Goal: Transaction & Acquisition: Download file/media

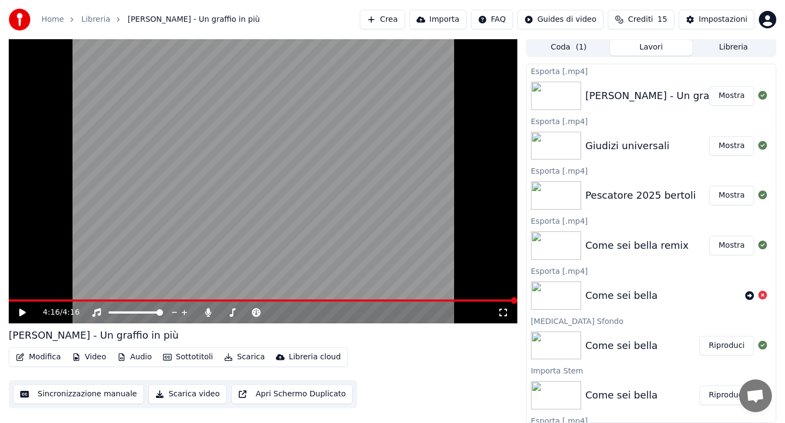
scroll to position [2, 0]
click at [119, 358] on icon "button" at bounding box center [122, 358] width 6 height 8
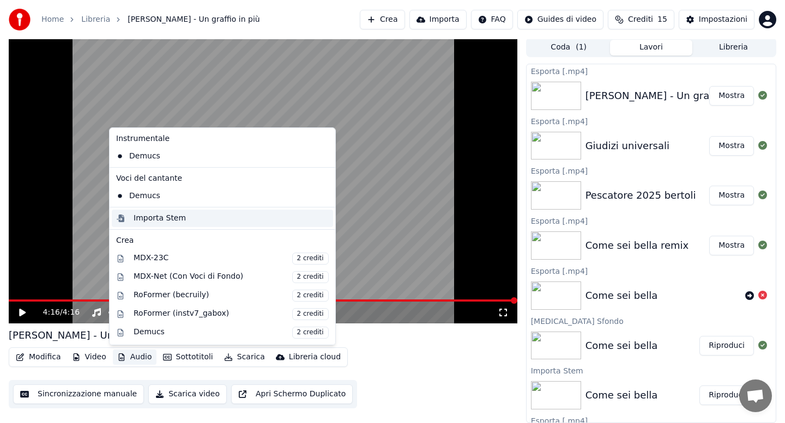
click at [148, 223] on div "Importa Stem" at bounding box center [222, 218] width 221 height 17
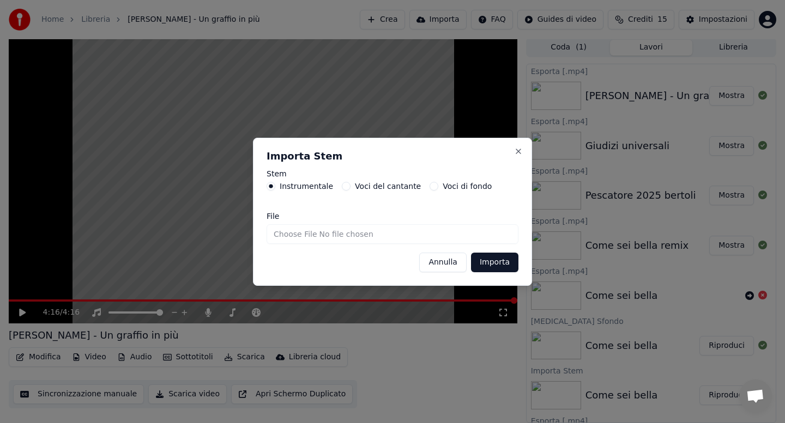
click at [299, 230] on input "File" at bounding box center [392, 235] width 252 height 20
type input "**********"
click at [491, 262] on button "Importa" at bounding box center [494, 263] width 47 height 20
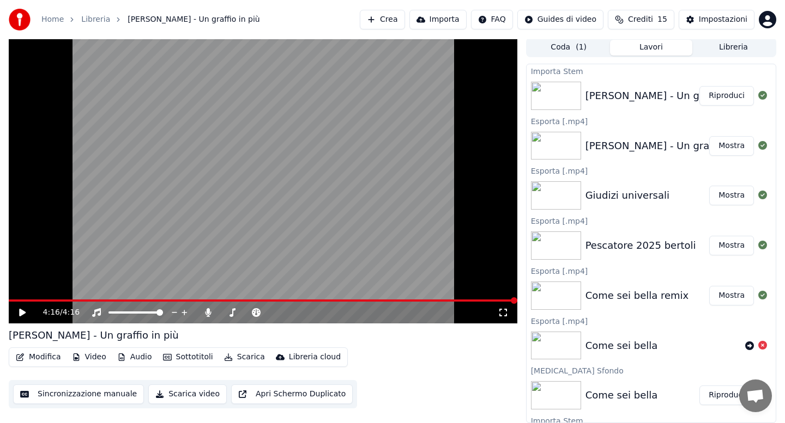
click at [46, 357] on button "Modifica" at bounding box center [38, 357] width 54 height 15
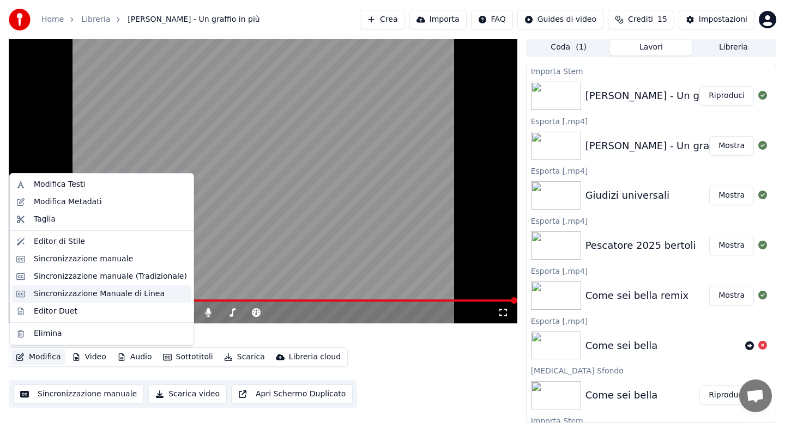
click at [74, 297] on div "Sincronizzazione Manuale di Linea" at bounding box center [99, 294] width 131 height 11
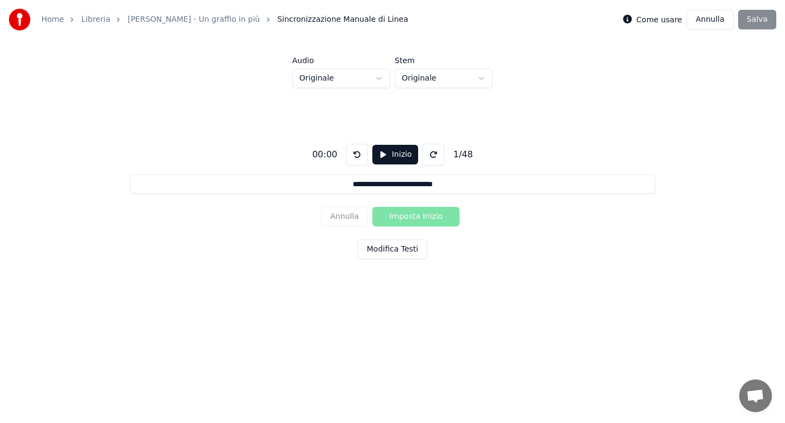
click at [378, 82] on html "**********" at bounding box center [392, 164] width 785 height 328
click at [397, 248] on button "Modifica Testi" at bounding box center [393, 250] width 70 height 20
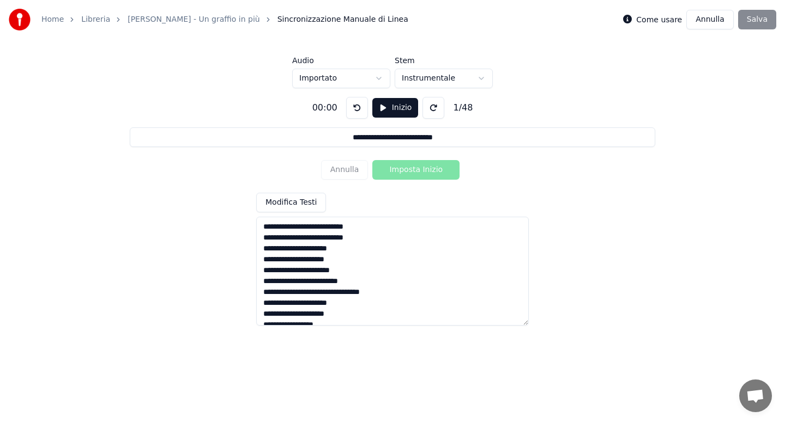
click at [363, 250] on textarea at bounding box center [392, 271] width 272 height 109
click at [358, 256] on textarea at bounding box center [392, 271] width 272 height 109
drag, startPoint x: 295, startPoint y: 272, endPoint x: 262, endPoint y: 273, distance: 33.2
click at [262, 271] on textarea at bounding box center [392, 271] width 272 height 109
click at [310, 274] on textarea at bounding box center [392, 271] width 272 height 109
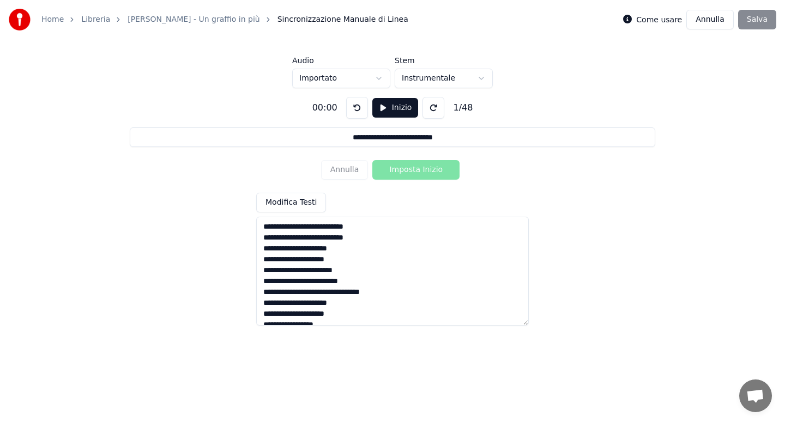
click at [354, 283] on textarea at bounding box center [392, 271] width 272 height 109
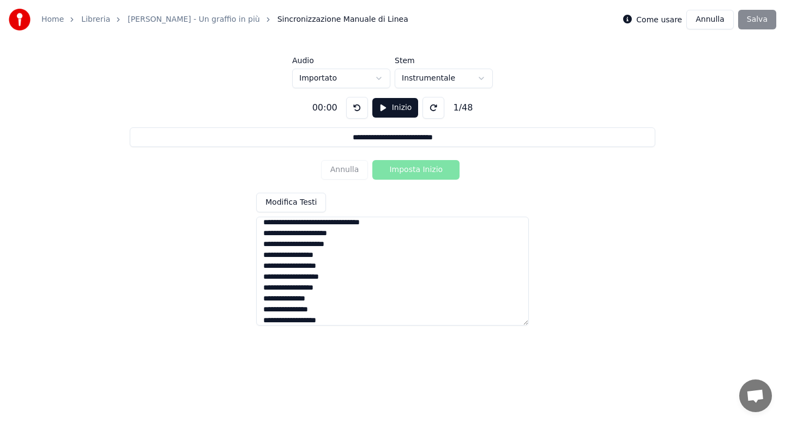
scroll to position [130, 0]
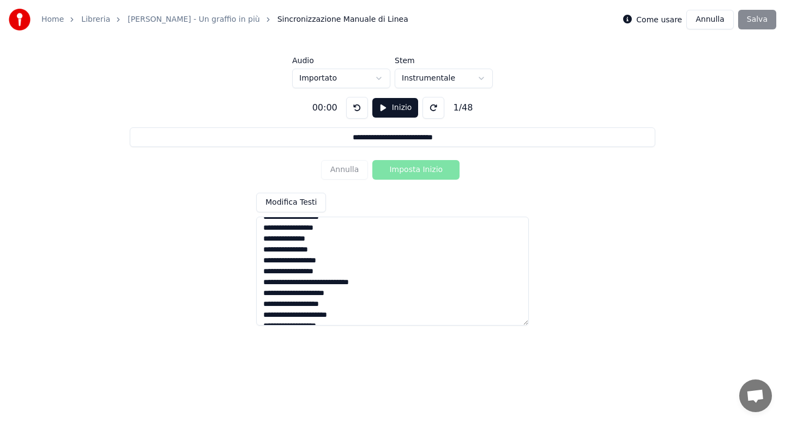
click at [350, 283] on textarea at bounding box center [392, 271] width 272 height 109
click at [340, 305] on textarea at bounding box center [392, 271] width 272 height 109
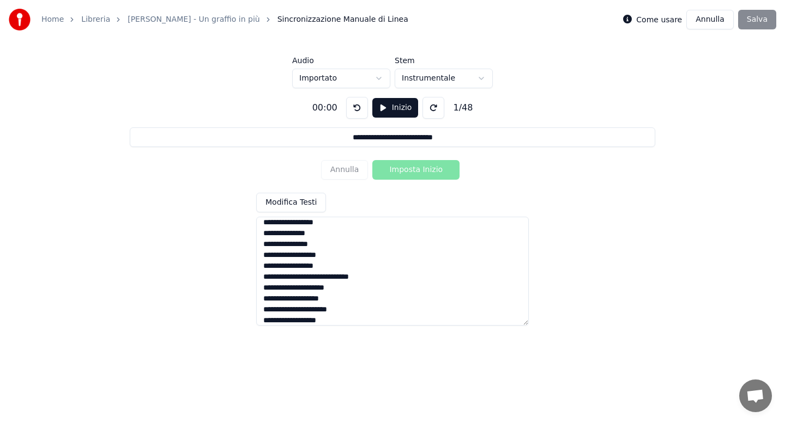
scroll to position [195, 0]
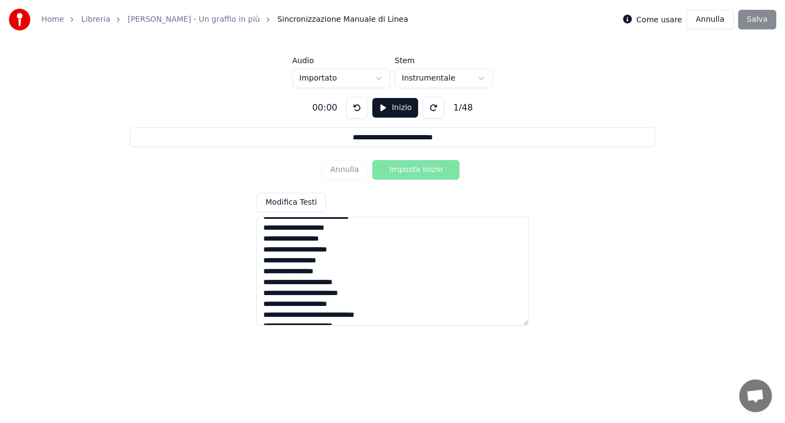
click at [310, 251] on textarea at bounding box center [392, 271] width 272 height 109
click at [327, 251] on textarea at bounding box center [392, 271] width 272 height 109
click at [331, 264] on textarea at bounding box center [392, 271] width 272 height 109
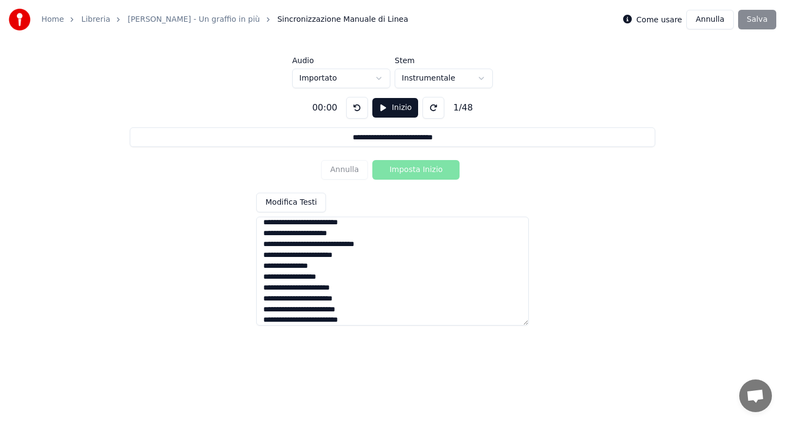
scroll to position [326, 0]
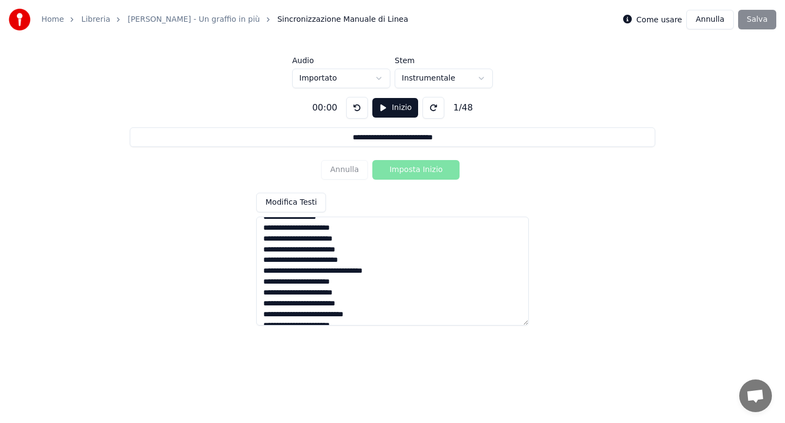
click at [350, 295] on textarea at bounding box center [392, 271] width 272 height 109
click at [383, 242] on textarea at bounding box center [392, 271] width 272 height 109
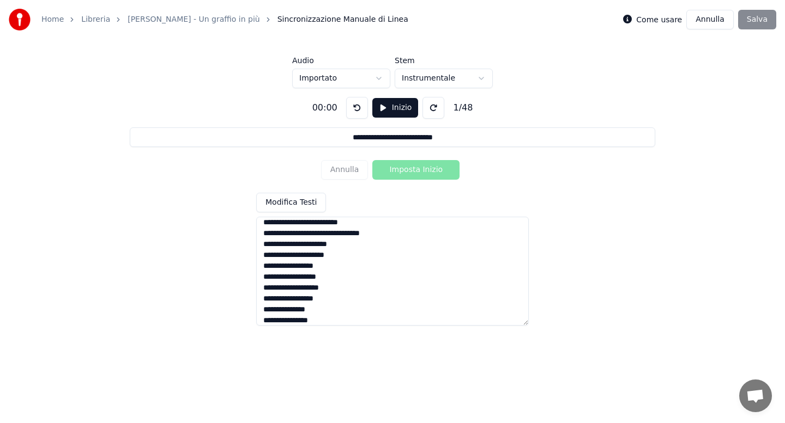
scroll to position [0, 0]
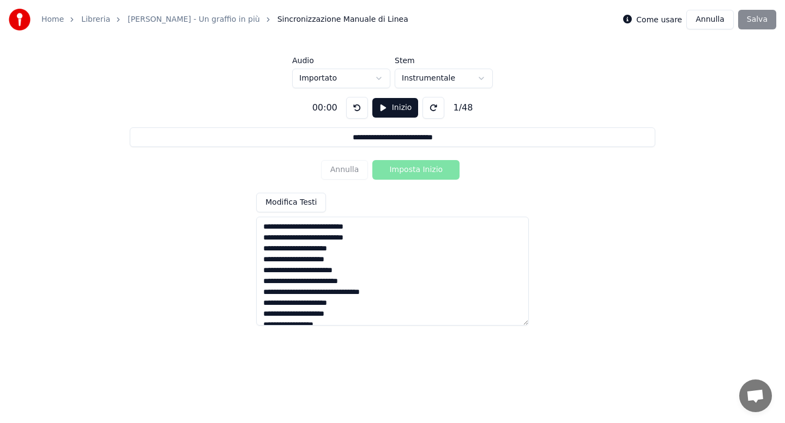
click at [391, 293] on textarea at bounding box center [392, 271] width 272 height 109
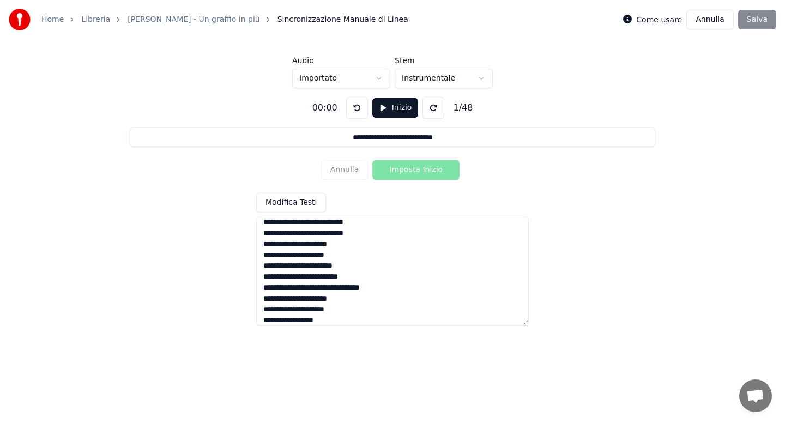
scroll to position [64, 0]
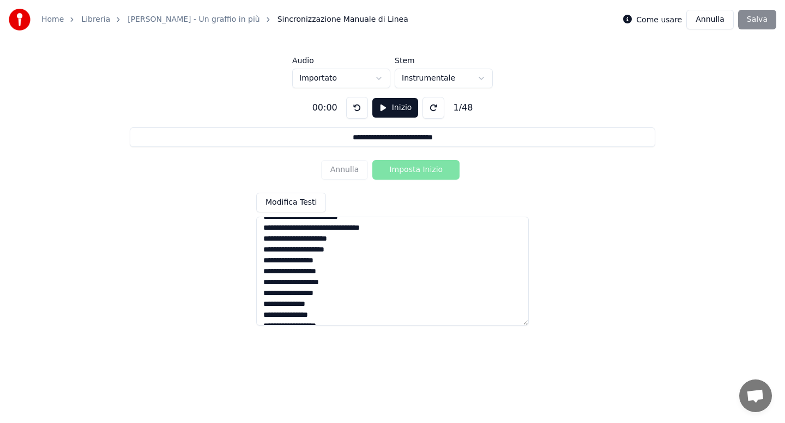
click at [332, 262] on textarea at bounding box center [392, 271] width 272 height 109
click at [335, 282] on textarea at bounding box center [392, 271] width 272 height 109
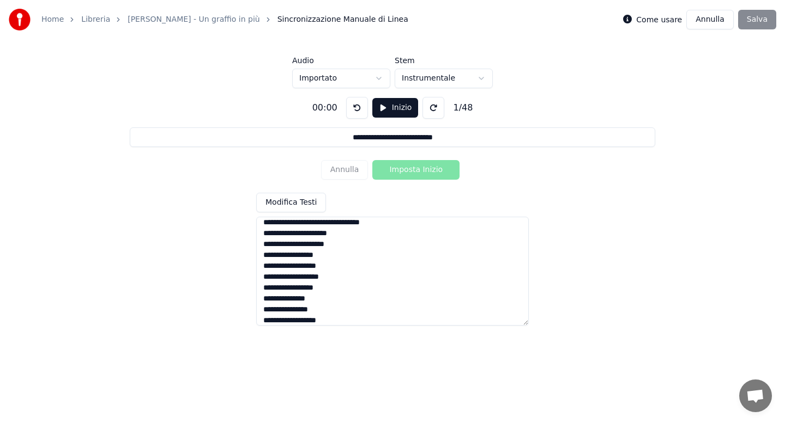
scroll to position [130, 0]
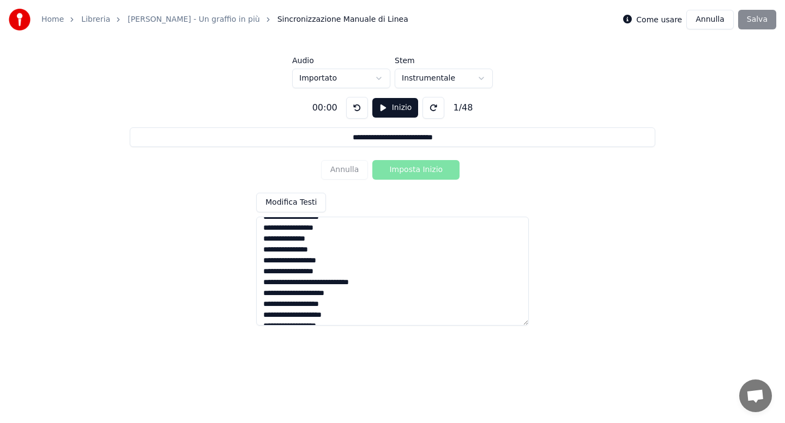
click at [350, 294] on textarea at bounding box center [392, 271] width 272 height 109
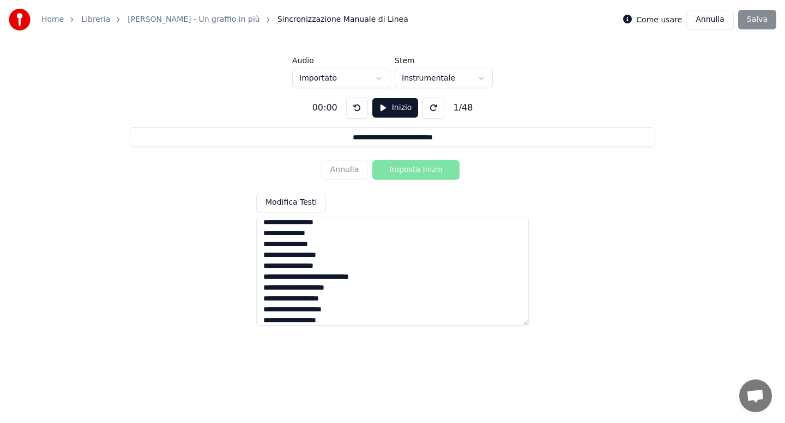
scroll to position [195, 0]
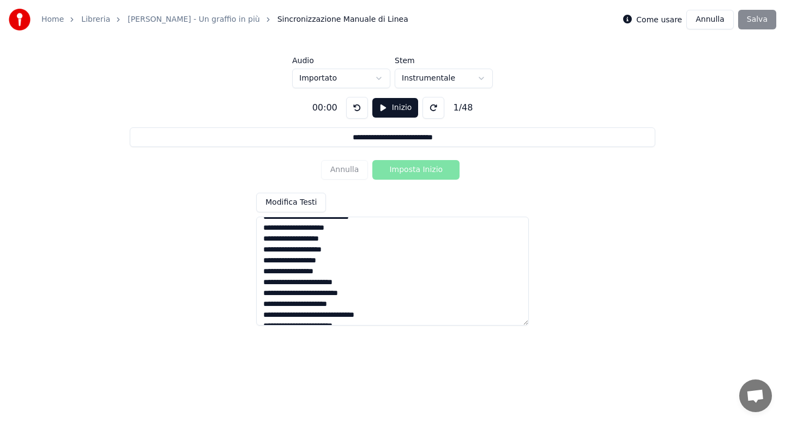
click at [328, 263] on textarea at bounding box center [392, 271] width 272 height 109
click at [375, 295] on textarea at bounding box center [392, 271] width 272 height 109
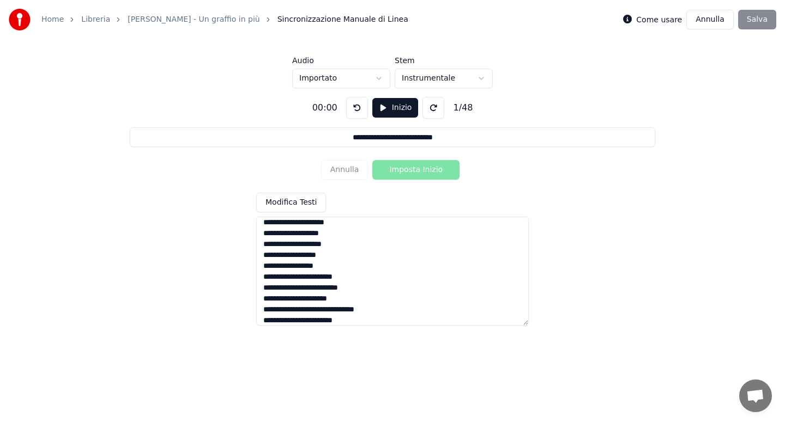
scroll to position [260, 0]
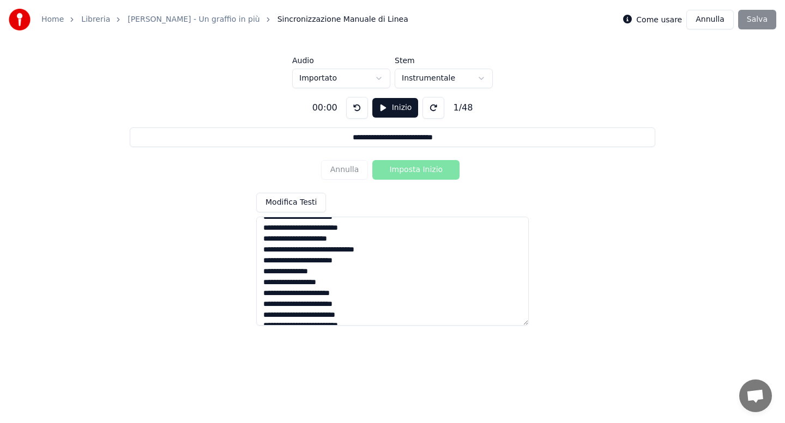
click at [338, 278] on textarea at bounding box center [392, 271] width 272 height 109
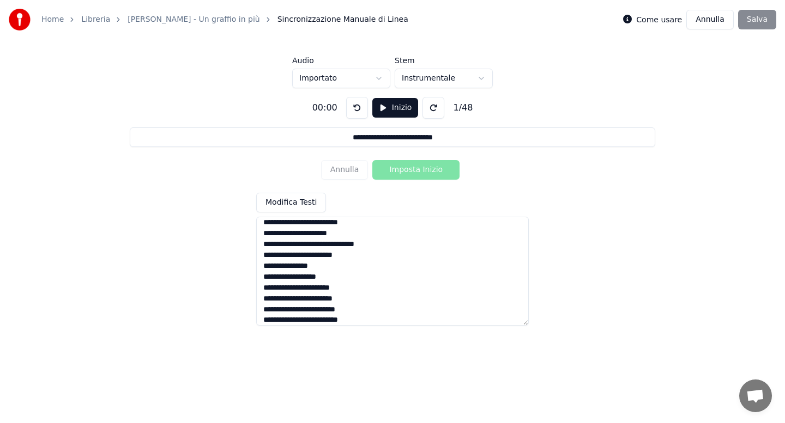
scroll to position [326, 0]
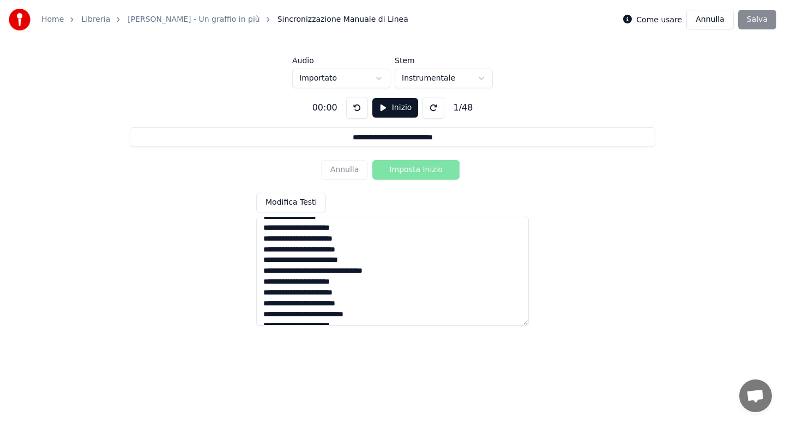
click at [263, 259] on textarea at bounding box center [392, 271] width 272 height 109
click at [371, 251] on textarea at bounding box center [392, 271] width 272 height 109
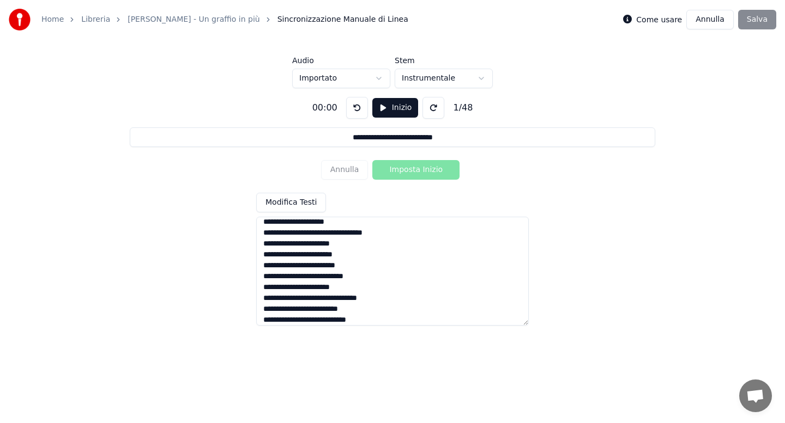
click at [354, 234] on textarea at bounding box center [392, 271] width 272 height 109
drag, startPoint x: 262, startPoint y: 255, endPoint x: 343, endPoint y: 257, distance: 81.2
click at [343, 257] on textarea at bounding box center [392, 271] width 272 height 109
click at [264, 266] on textarea at bounding box center [392, 271] width 272 height 109
click at [350, 280] on textarea at bounding box center [392, 271] width 272 height 109
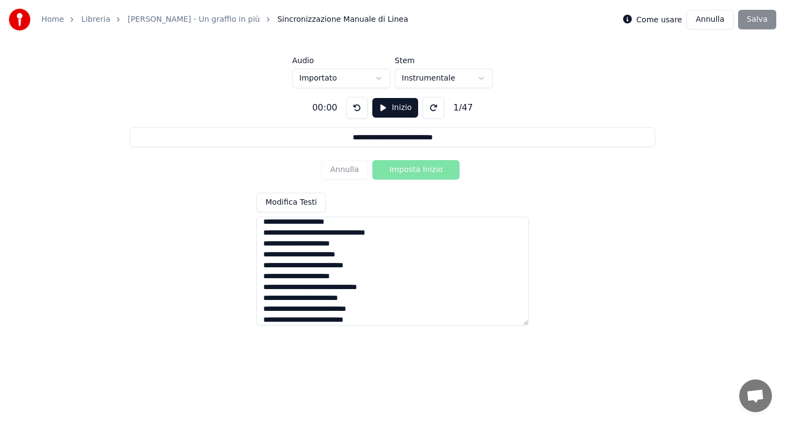
click at [370, 301] on textarea at bounding box center [392, 271] width 272 height 109
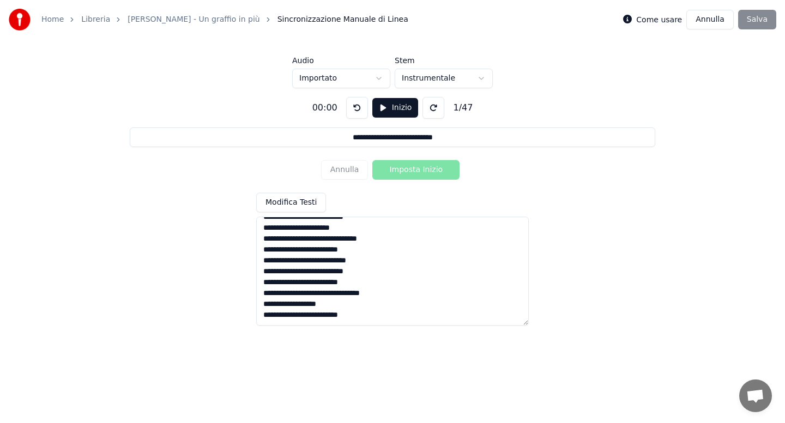
type textarea "**********"
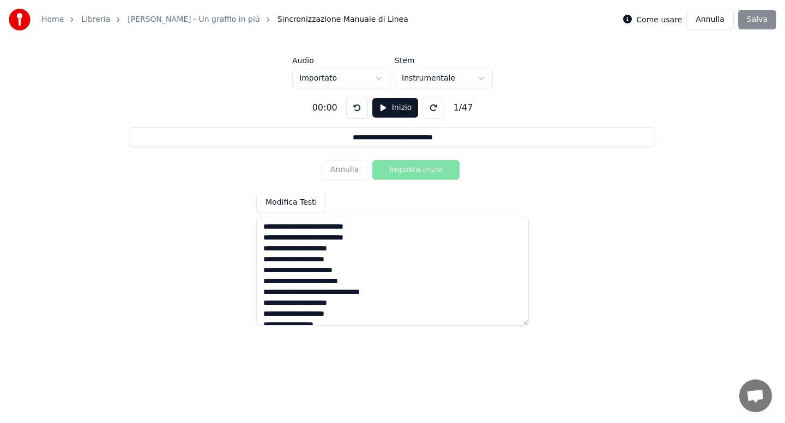
click at [395, 107] on button "Inizio" at bounding box center [395, 108] width 46 height 20
click at [399, 172] on button "Imposta Inizio" at bounding box center [415, 170] width 87 height 20
click at [399, 172] on button "Imposta Fine" at bounding box center [415, 170] width 87 height 20
click at [399, 172] on button "Imposta Inizio" at bounding box center [415, 170] width 87 height 20
click at [399, 172] on button "Imposta Fine" at bounding box center [415, 170] width 87 height 20
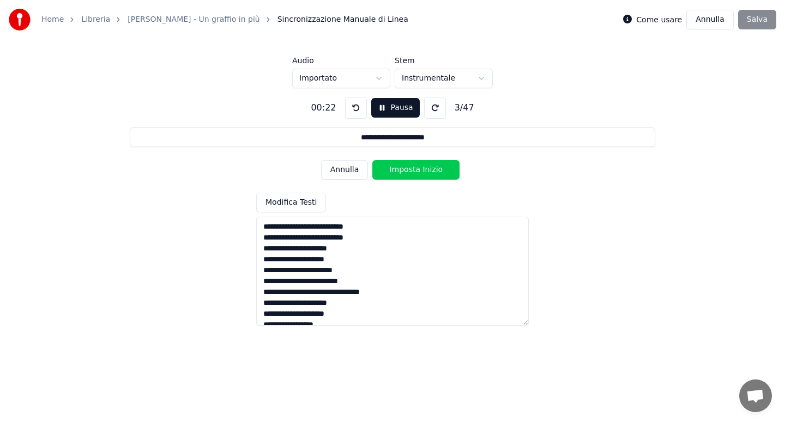
click at [399, 172] on button "Imposta Inizio" at bounding box center [415, 170] width 87 height 20
click at [399, 172] on button "Imposta Fine" at bounding box center [415, 170] width 87 height 20
click at [399, 172] on button "Imposta Inizio" at bounding box center [415, 170] width 87 height 20
click at [399, 172] on button "Imposta Fine" at bounding box center [415, 170] width 87 height 20
click at [399, 172] on button "Imposta Inizio" at bounding box center [415, 170] width 87 height 20
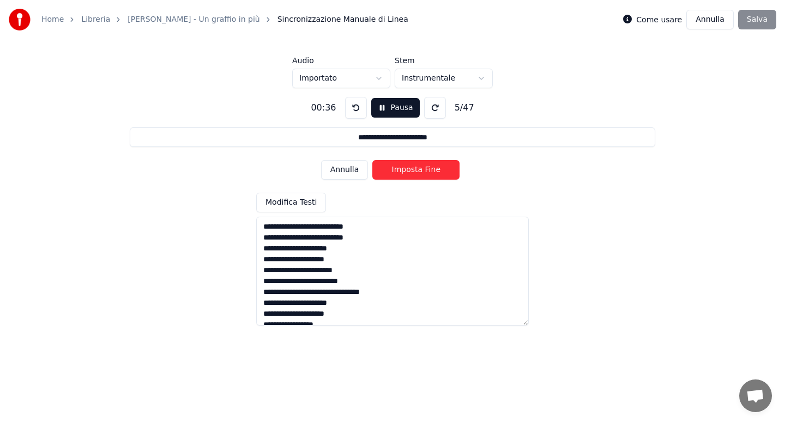
click at [399, 172] on button "Imposta Fine" at bounding box center [415, 170] width 87 height 20
click at [399, 172] on button "Imposta Inizio" at bounding box center [415, 170] width 87 height 20
click at [399, 172] on button "Imposta Fine" at bounding box center [415, 170] width 87 height 20
click at [399, 172] on button "Imposta Inizio" at bounding box center [415, 170] width 87 height 20
click at [392, 114] on button "Pausa" at bounding box center [395, 108] width 49 height 20
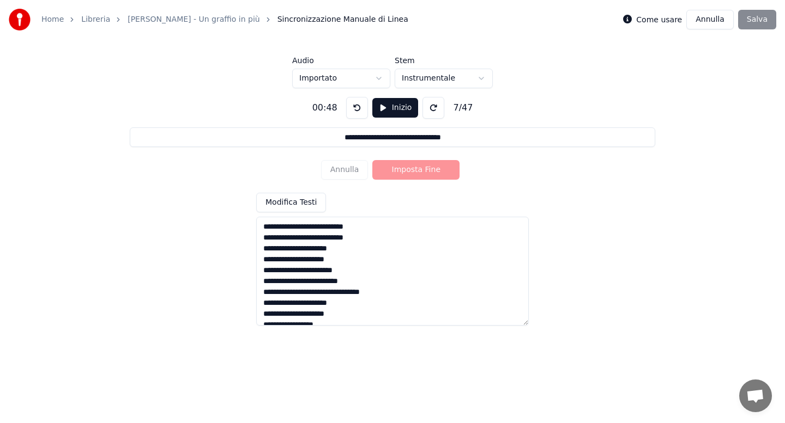
click at [338, 293] on textarea at bounding box center [392, 271] width 272 height 109
type input "**********"
type textarea "**********"
type input "**********"
type textarea "**********"
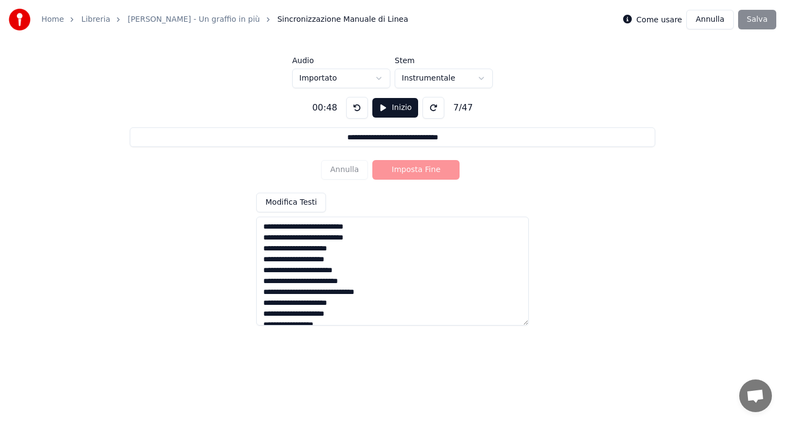
type input "**********"
type textarea "**********"
type input "**********"
type textarea "**********"
type input "**********"
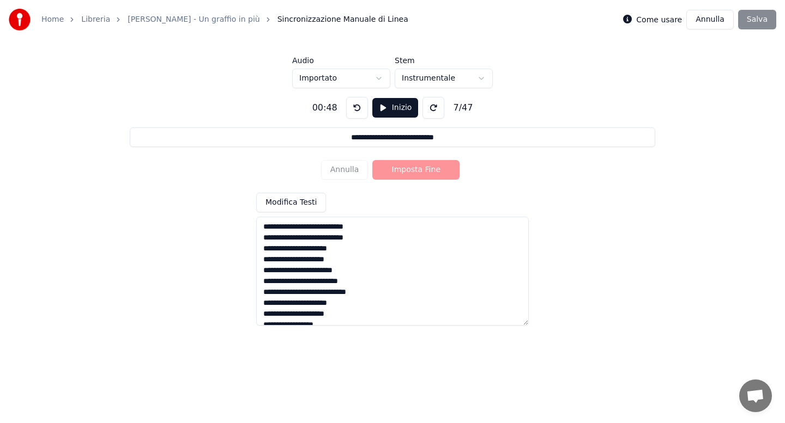
type textarea "**********"
click at [387, 109] on button "Inizio" at bounding box center [395, 108] width 46 height 20
click at [349, 169] on button "Annulla" at bounding box center [344, 170] width 47 height 20
click at [347, 173] on button "Annulla" at bounding box center [344, 170] width 47 height 20
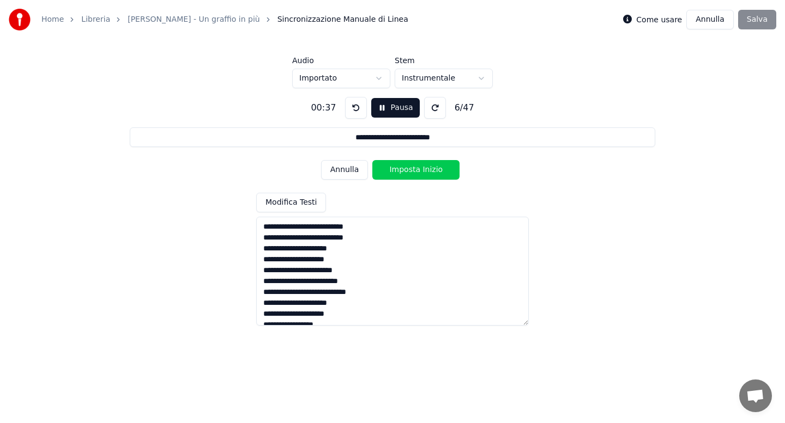
click at [347, 173] on button "Annulla" at bounding box center [344, 170] width 47 height 20
click at [411, 172] on button "Imposta Fine" at bounding box center [415, 170] width 87 height 20
click at [411, 172] on button "Imposta Inizio" at bounding box center [415, 170] width 87 height 20
click at [411, 172] on button "Imposta Fine" at bounding box center [415, 170] width 87 height 20
click at [411, 172] on button "Imposta Inizio" at bounding box center [415, 170] width 87 height 20
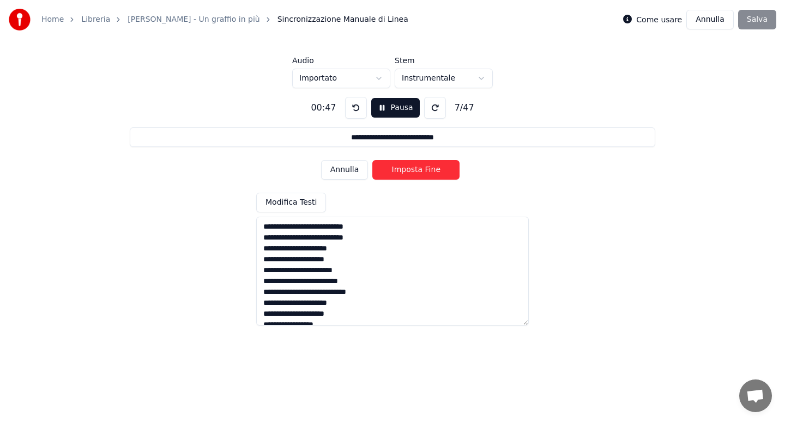
click at [411, 172] on button "Imposta Fine" at bounding box center [415, 170] width 87 height 20
click at [411, 172] on button "Imposta Inizio" at bounding box center [415, 170] width 87 height 20
click at [411, 172] on button "Imposta Fine" at bounding box center [415, 170] width 87 height 20
click at [411, 172] on button "Imposta Inizio" at bounding box center [415, 170] width 87 height 20
click at [411, 172] on button "Imposta Fine" at bounding box center [415, 170] width 87 height 20
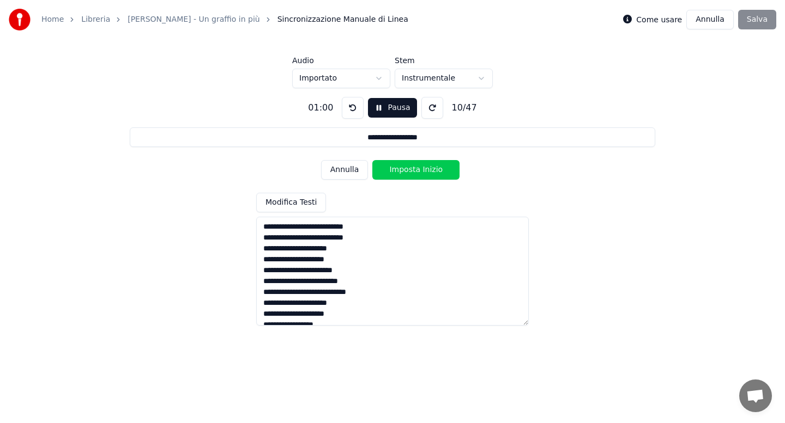
click at [411, 172] on button "Imposta Inizio" at bounding box center [415, 170] width 87 height 20
click at [411, 172] on button "Imposta Fine" at bounding box center [415, 170] width 87 height 20
click at [411, 172] on button "Imposta Inizio" at bounding box center [415, 170] width 87 height 20
click at [411, 172] on button "Imposta Fine" at bounding box center [415, 170] width 87 height 20
click at [411, 172] on button "Imposta Inizio" at bounding box center [415, 170] width 87 height 20
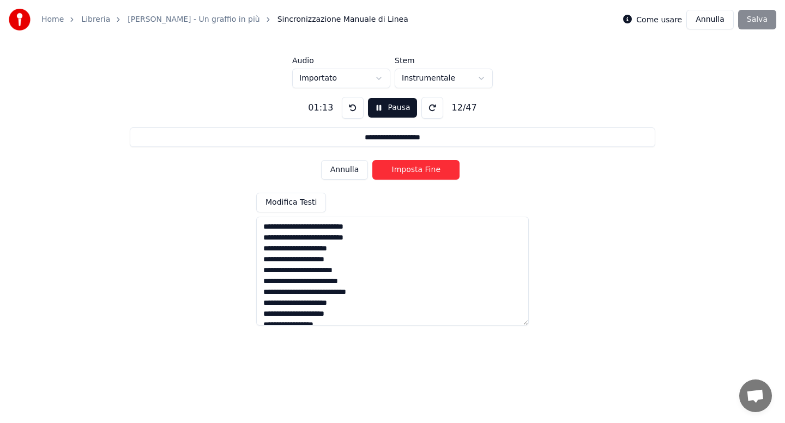
click at [411, 172] on button "Imposta Fine" at bounding box center [415, 170] width 87 height 20
click at [411, 172] on button "Imposta Inizio" at bounding box center [415, 170] width 87 height 20
click at [411, 172] on button "Imposta Fine" at bounding box center [415, 170] width 87 height 20
click at [411, 172] on button "Imposta Inizio" at bounding box center [415, 170] width 87 height 20
click at [411, 172] on button "Imposta Fine" at bounding box center [415, 170] width 87 height 20
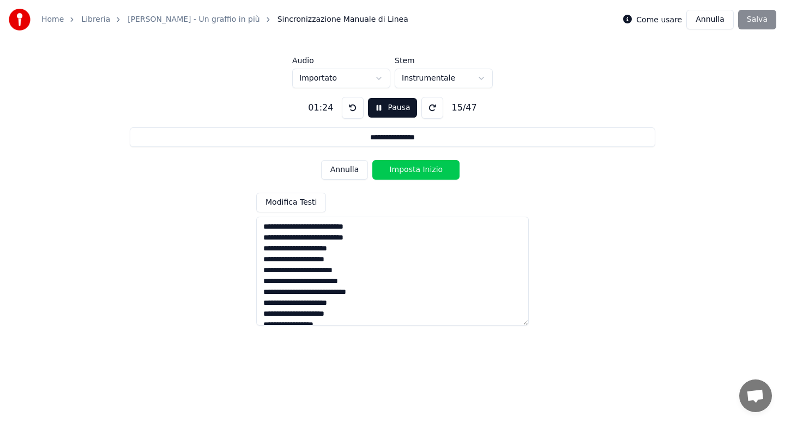
click at [411, 172] on button "Imposta Inizio" at bounding box center [415, 170] width 87 height 20
click at [411, 172] on button "Imposta Fine" at bounding box center [415, 170] width 87 height 20
click at [411, 172] on button "Imposta Inizio" at bounding box center [415, 170] width 87 height 20
click at [411, 172] on button "Imposta Fine" at bounding box center [415, 170] width 87 height 20
click at [411, 172] on button "Imposta Inizio" at bounding box center [415, 170] width 87 height 20
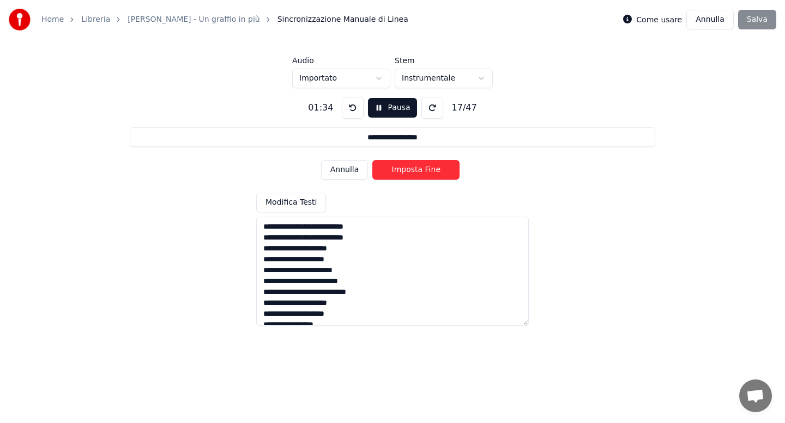
click at [411, 172] on button "Imposta Fine" at bounding box center [415, 170] width 87 height 20
click at [411, 172] on button "Imposta Inizio" at bounding box center [415, 170] width 87 height 20
click at [411, 172] on button "Imposta Fine" at bounding box center [415, 170] width 87 height 20
click at [411, 172] on button "Imposta Inizio" at bounding box center [415, 170] width 87 height 20
click at [411, 172] on button "Imposta Fine" at bounding box center [415, 170] width 87 height 20
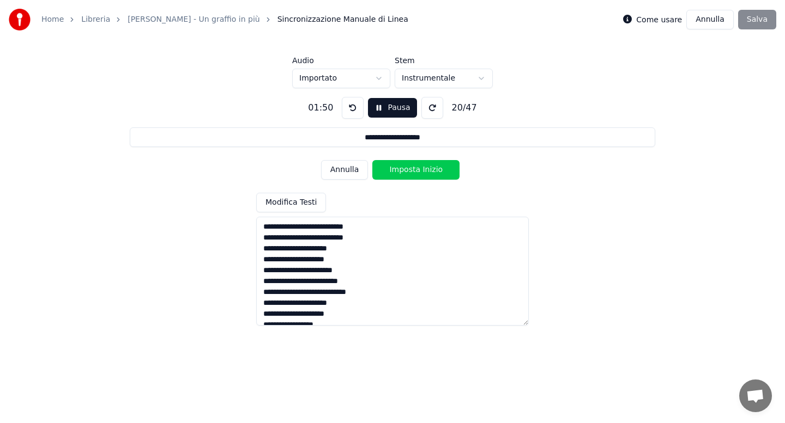
click at [411, 172] on button "Imposta Inizio" at bounding box center [415, 170] width 87 height 20
click at [411, 172] on button "Imposta Fine" at bounding box center [415, 170] width 87 height 20
click at [411, 172] on button "Imposta Inizio" at bounding box center [415, 170] width 87 height 20
click at [411, 172] on button "Imposta Fine" at bounding box center [415, 170] width 87 height 20
click at [411, 172] on button "Imposta Inizio" at bounding box center [415, 170] width 87 height 20
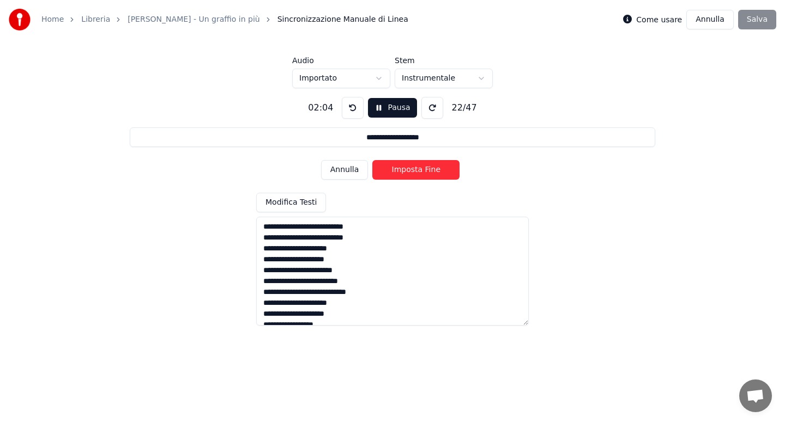
click at [411, 172] on button "Imposta Fine" at bounding box center [415, 170] width 87 height 20
click at [411, 172] on button "Imposta Inizio" at bounding box center [415, 170] width 87 height 20
click at [411, 172] on button "Imposta Fine" at bounding box center [415, 170] width 87 height 20
type input "**********"
click at [411, 172] on button "Imposta Inizio" at bounding box center [415, 170] width 87 height 20
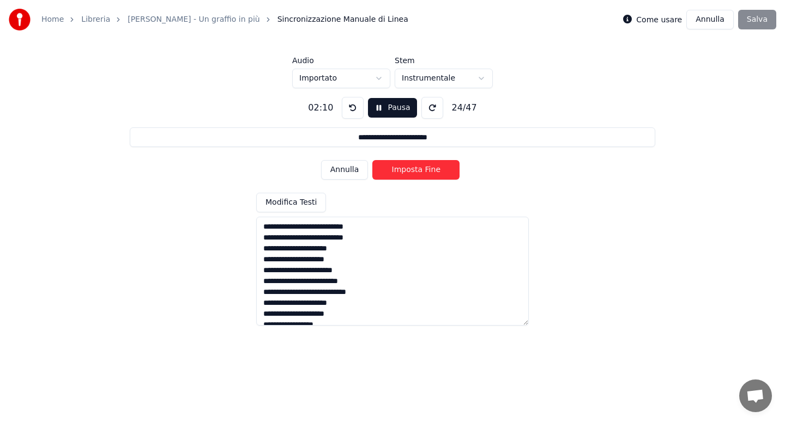
click at [389, 256] on textarea at bounding box center [392, 271] width 272 height 109
click at [375, 108] on button "Pausa" at bounding box center [392, 108] width 49 height 20
click at [393, 271] on textarea at bounding box center [392, 271] width 272 height 109
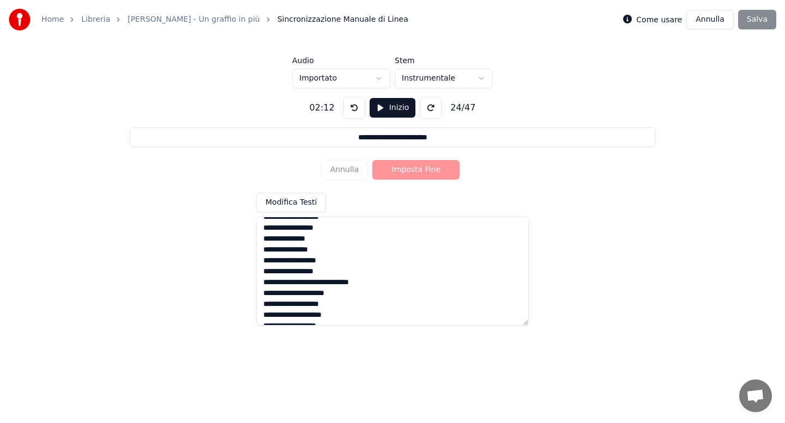
scroll to position [135, 0]
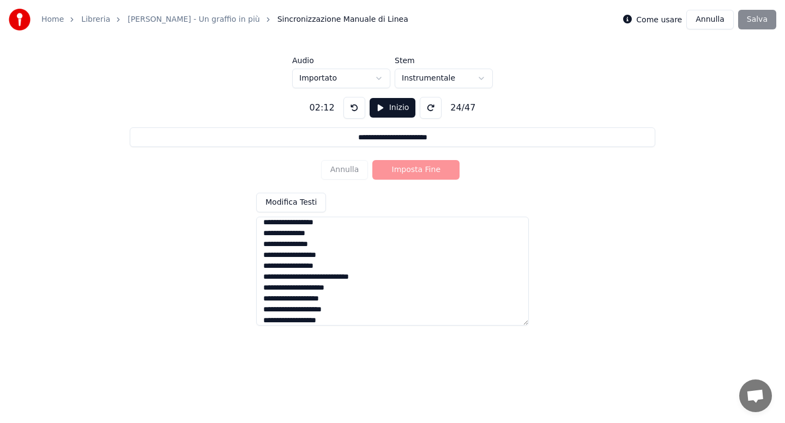
click at [341, 297] on textarea at bounding box center [392, 271] width 272 height 109
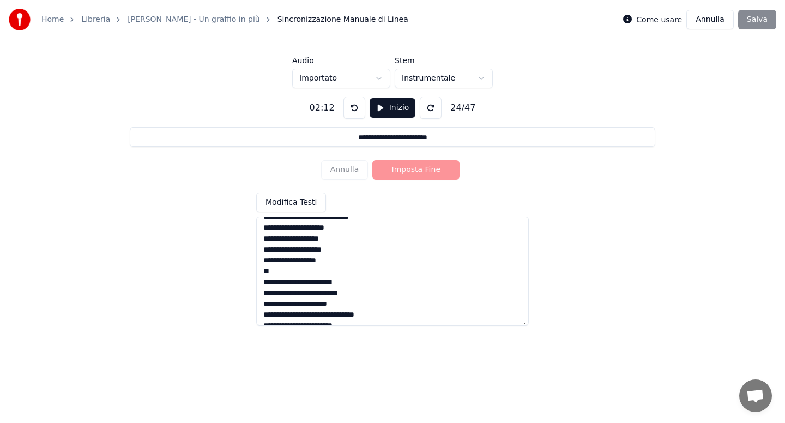
type textarea "**********"
type input "**********"
type textarea "**********"
click at [353, 169] on div "Annulla Imposta Fine" at bounding box center [392, 170] width 143 height 28
click at [391, 169] on div "Annulla Imposta Fine" at bounding box center [392, 170] width 143 height 28
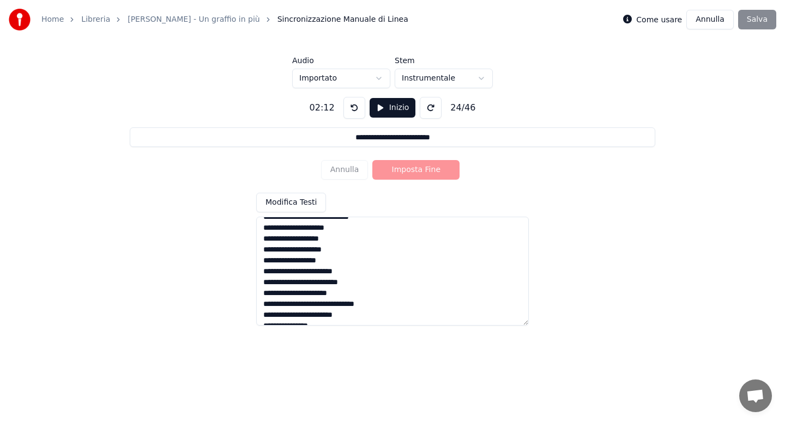
click at [386, 114] on button "Inizio" at bounding box center [392, 108] width 46 height 20
click at [350, 177] on button "Annulla" at bounding box center [344, 170] width 47 height 20
click at [355, 174] on button "Annulla" at bounding box center [344, 170] width 47 height 20
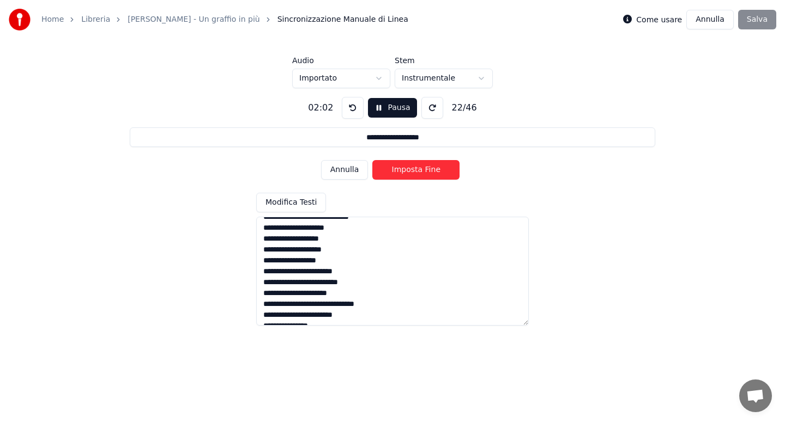
click at [355, 174] on button "Annulla" at bounding box center [344, 170] width 47 height 20
click at [353, 174] on button "Annulla" at bounding box center [344, 170] width 47 height 20
click at [403, 171] on button "Imposta Inizio" at bounding box center [415, 170] width 87 height 20
click at [403, 171] on button "Imposta Fine" at bounding box center [415, 170] width 87 height 20
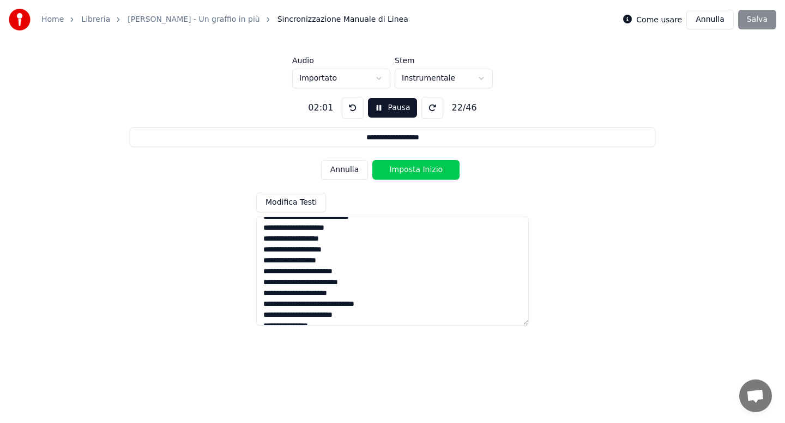
click at [403, 171] on button "Imposta Inizio" at bounding box center [415, 170] width 87 height 20
click at [403, 171] on button "Imposta Fine" at bounding box center [415, 170] width 87 height 20
click at [403, 171] on button "Imposta Inizio" at bounding box center [415, 170] width 87 height 20
click at [403, 171] on button "Imposta Fine" at bounding box center [415, 170] width 87 height 20
click at [403, 171] on button "Imposta Inizio" at bounding box center [415, 170] width 87 height 20
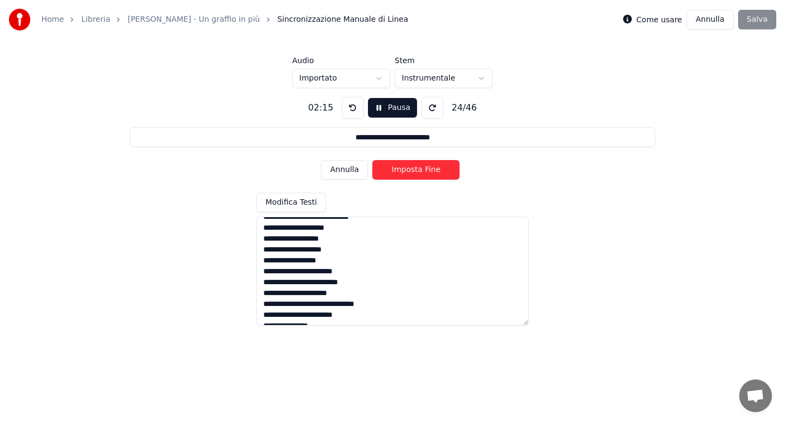
click at [403, 171] on button "Imposta Fine" at bounding box center [415, 170] width 87 height 20
click at [403, 171] on button "Imposta Inizio" at bounding box center [415, 170] width 87 height 20
click at [403, 171] on button "Imposta Fine" at bounding box center [415, 170] width 87 height 20
click at [403, 171] on button "Imposta Inizio" at bounding box center [415, 170] width 87 height 20
click at [403, 171] on button "Imposta Fine" at bounding box center [415, 170] width 87 height 20
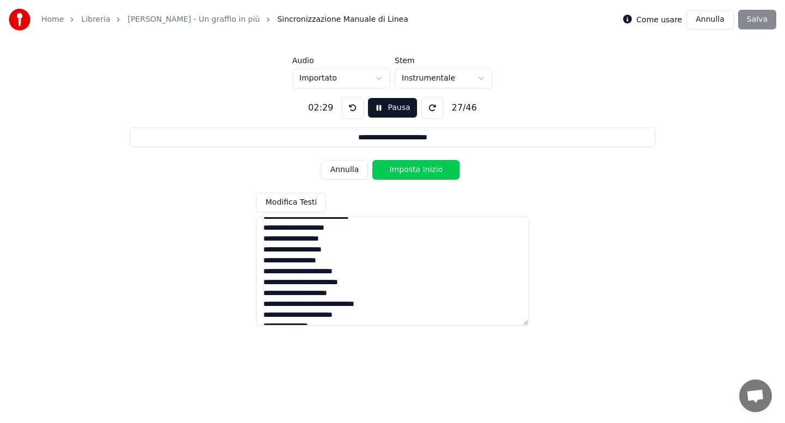
click at [403, 171] on button "Imposta Inizio" at bounding box center [415, 170] width 87 height 20
click at [403, 171] on button "Imposta Fine" at bounding box center [415, 170] width 87 height 20
click at [403, 171] on button "Imposta Inizio" at bounding box center [415, 170] width 87 height 20
click at [403, 171] on button "Imposta Fine" at bounding box center [415, 170] width 87 height 20
click at [403, 171] on button "Imposta Inizio" at bounding box center [415, 170] width 87 height 20
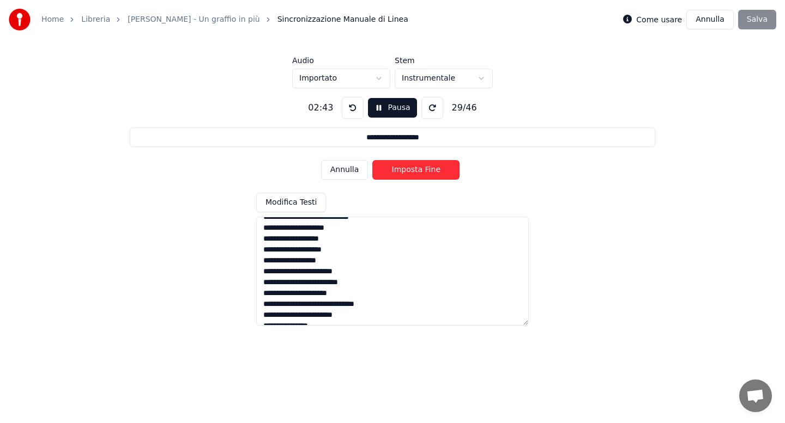
click at [403, 171] on button "Imposta Fine" at bounding box center [415, 170] width 87 height 20
click at [403, 171] on button "Imposta Inizio" at bounding box center [415, 170] width 87 height 20
click at [403, 171] on button "Imposta Fine" at bounding box center [415, 170] width 87 height 20
click at [403, 171] on button "Imposta Inizio" at bounding box center [415, 170] width 87 height 20
click at [403, 171] on button "Imposta Fine" at bounding box center [415, 170] width 87 height 20
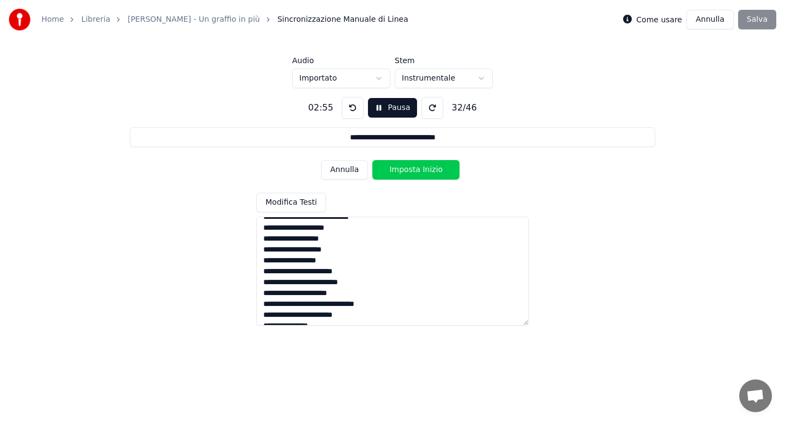
click at [403, 171] on button "Imposta Inizio" at bounding box center [415, 170] width 87 height 20
click at [403, 171] on button "Imposta Fine" at bounding box center [415, 170] width 87 height 20
click at [403, 171] on button "Imposta Inizio" at bounding box center [415, 170] width 87 height 20
click at [403, 171] on button "Imposta Fine" at bounding box center [415, 170] width 87 height 20
click at [403, 171] on button "Imposta Inizio" at bounding box center [415, 170] width 87 height 20
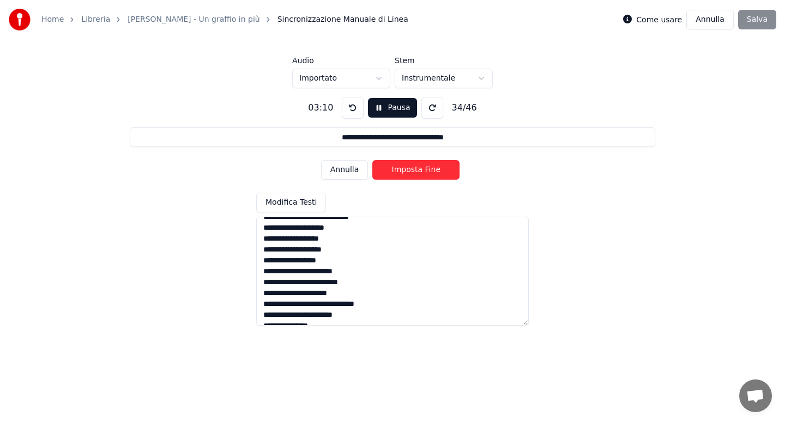
click at [403, 171] on button "Imposta Fine" at bounding box center [415, 170] width 87 height 20
click at [403, 171] on button "Imposta Inizio" at bounding box center [415, 170] width 87 height 20
click at [403, 171] on button "Imposta Fine" at bounding box center [415, 170] width 87 height 20
click at [403, 171] on button "Imposta Inizio" at bounding box center [415, 170] width 87 height 20
click at [403, 171] on button "Imposta Fine" at bounding box center [415, 170] width 87 height 20
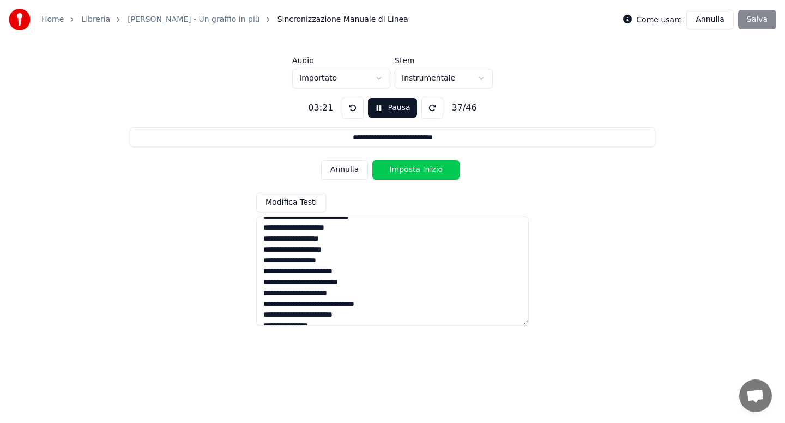
click at [403, 171] on button "Imposta Inizio" at bounding box center [415, 170] width 87 height 20
click at [403, 171] on button "Imposta Fine" at bounding box center [415, 170] width 87 height 20
click at [403, 171] on button "Imposta Inizio" at bounding box center [415, 170] width 87 height 20
click at [403, 171] on button "Imposta Fine" at bounding box center [415, 170] width 87 height 20
click at [403, 171] on button "Imposta Inizio" at bounding box center [415, 170] width 87 height 20
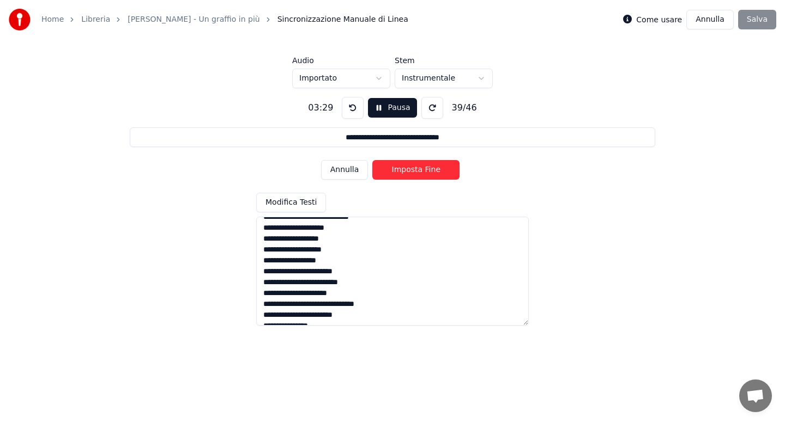
click at [403, 171] on button "Imposta Fine" at bounding box center [415, 170] width 87 height 20
click at [403, 171] on button "Imposta Inizio" at bounding box center [415, 170] width 87 height 20
click at [403, 171] on button "Imposta Fine" at bounding box center [415, 170] width 87 height 20
click at [403, 171] on button "Imposta Inizio" at bounding box center [415, 170] width 87 height 20
click at [403, 171] on button "Imposta Fine" at bounding box center [415, 170] width 87 height 20
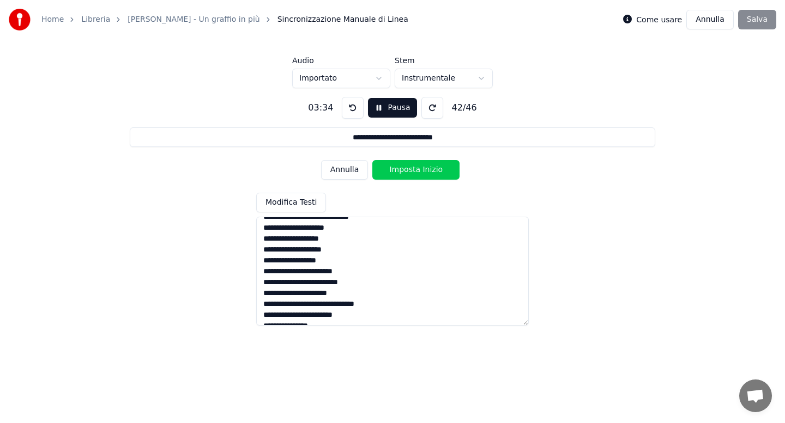
click at [403, 171] on button "Imposta Inizio" at bounding box center [415, 170] width 87 height 20
click at [403, 171] on button "Imposta Fine" at bounding box center [415, 170] width 87 height 20
click at [403, 171] on button "Imposta Inizio" at bounding box center [415, 170] width 87 height 20
click at [403, 171] on button "Imposta Fine" at bounding box center [415, 170] width 87 height 20
click at [403, 171] on button "Imposta Inizio" at bounding box center [415, 170] width 87 height 20
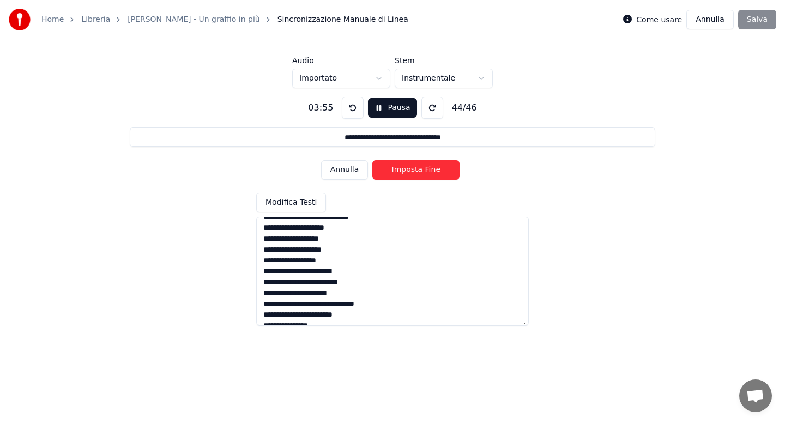
click at [402, 171] on button "Imposta Fine" at bounding box center [415, 170] width 87 height 20
click at [402, 171] on button "Imposta Inizio" at bounding box center [415, 170] width 87 height 20
click at [402, 171] on button "Imposta Fine" at bounding box center [415, 170] width 87 height 20
type input "**********"
click at [402, 171] on button "Imposta Inizio" at bounding box center [415, 170] width 87 height 20
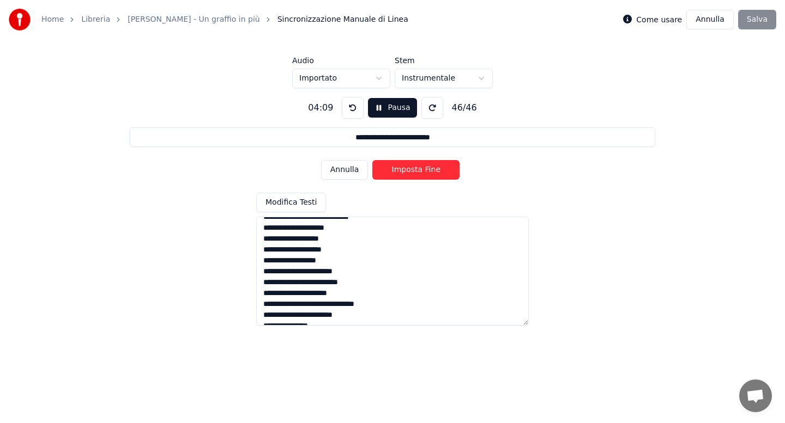
click at [402, 171] on button "Imposta Fine" at bounding box center [415, 170] width 87 height 20
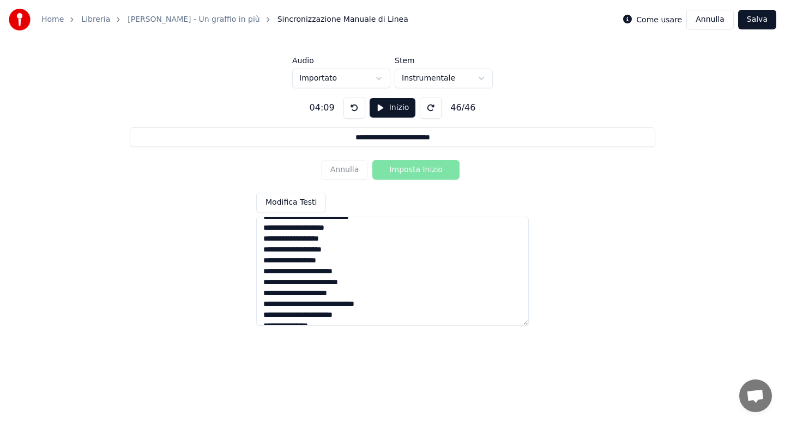
click at [758, 23] on button "Salva" at bounding box center [757, 20] width 38 height 20
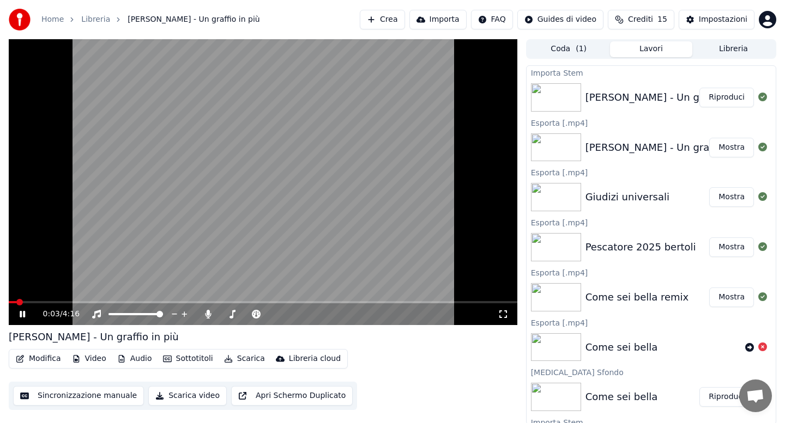
click at [96, 358] on button "Video" at bounding box center [89, 359] width 43 height 15
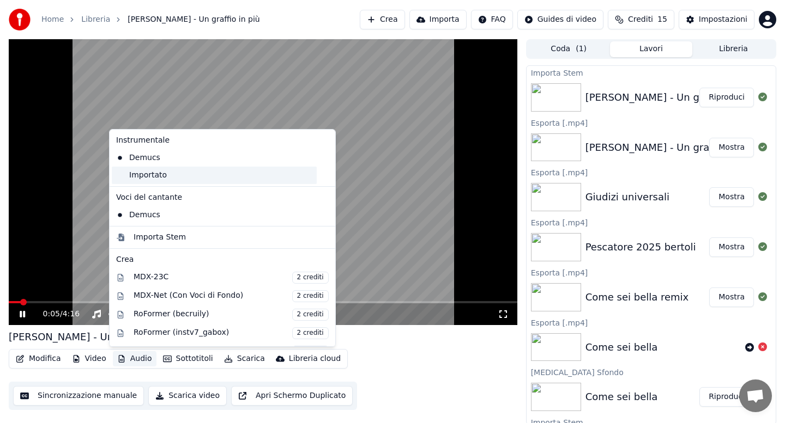
click at [150, 183] on div "Importato" at bounding box center [214, 175] width 205 height 17
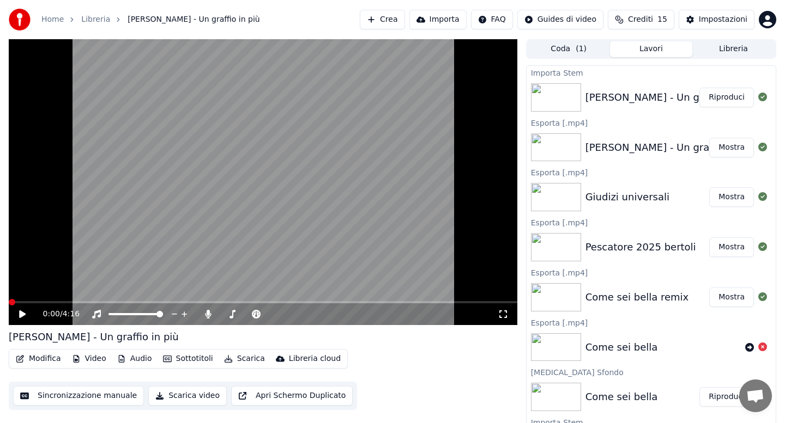
click at [95, 362] on button "Video" at bounding box center [89, 359] width 43 height 15
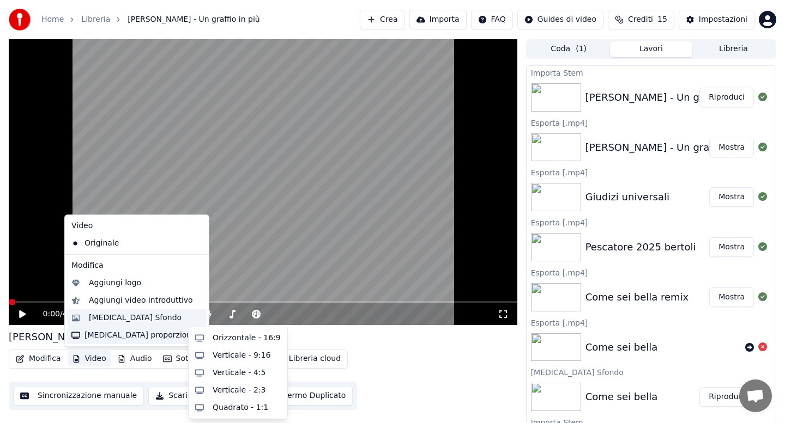
click at [123, 316] on div "[MEDICAL_DATA] Sfondo" at bounding box center [135, 318] width 93 height 11
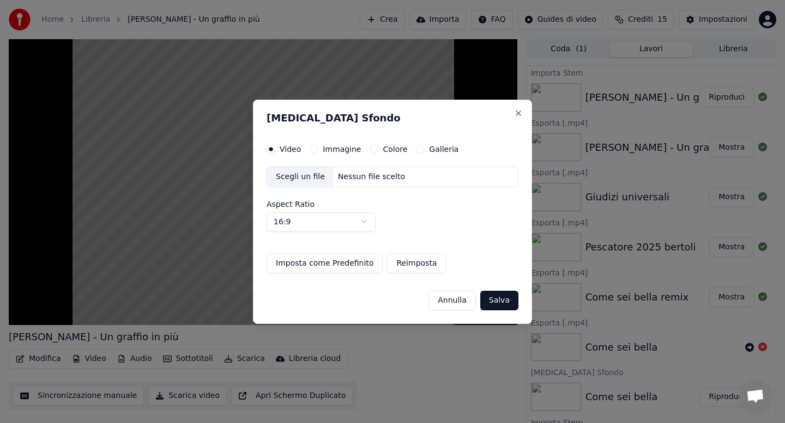
click at [372, 149] on button "Colore" at bounding box center [373, 149] width 9 height 9
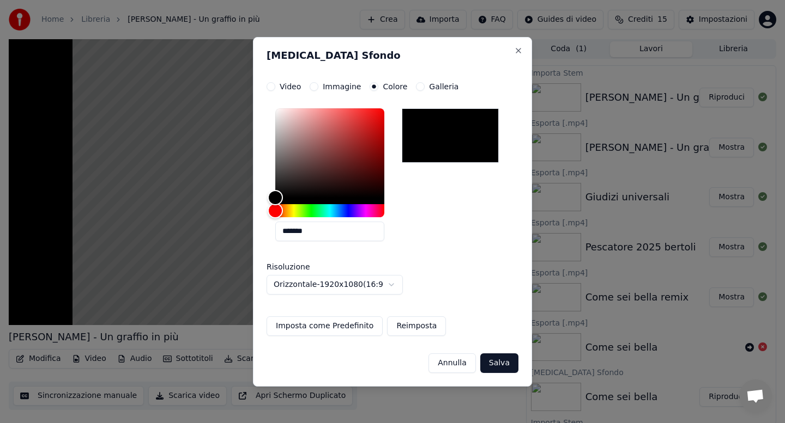
click at [496, 360] on button "Salva" at bounding box center [499, 364] width 38 height 20
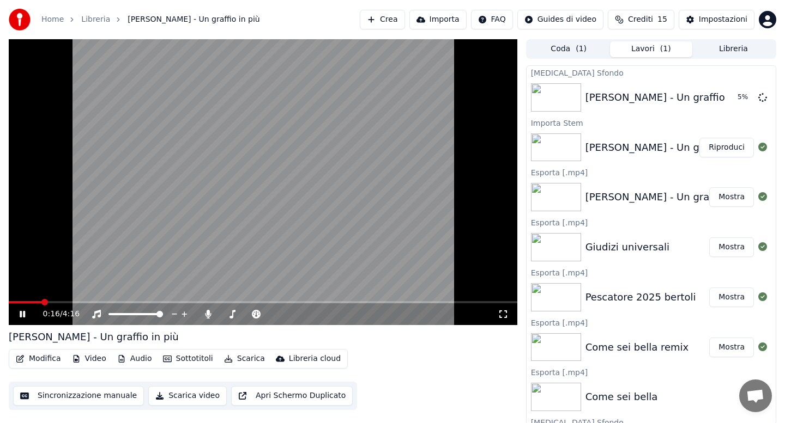
click at [207, 316] on icon at bounding box center [208, 314] width 6 height 9
click at [270, 312] on span at bounding box center [271, 314] width 7 height 7
click at [17, 302] on span at bounding box center [66, 302] width 114 height 2
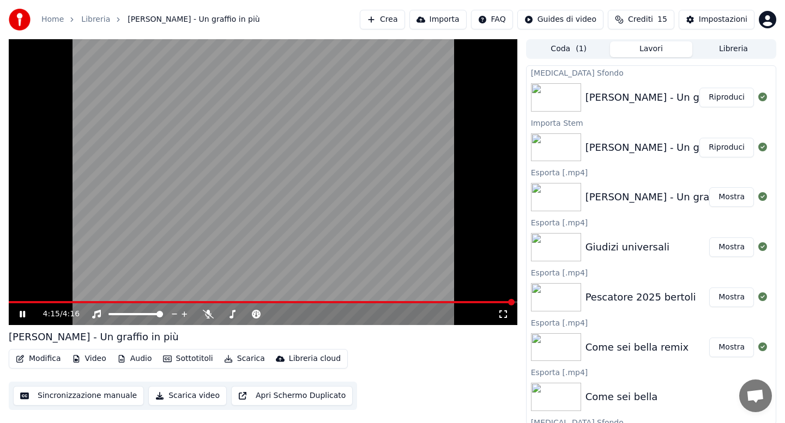
click at [732, 96] on button "Riproduci" at bounding box center [726, 98] width 54 height 20
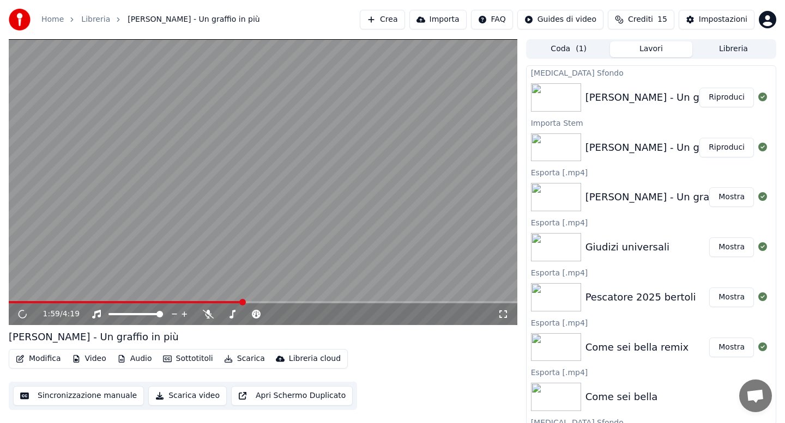
click at [242, 302] on span at bounding box center [263, 302] width 508 height 2
click at [311, 299] on video at bounding box center [263, 182] width 508 height 286
click at [312, 301] on span at bounding box center [263, 302] width 508 height 2
click at [21, 311] on icon at bounding box center [22, 314] width 5 height 7
click at [134, 359] on button "Audio" at bounding box center [135, 359] width 44 height 15
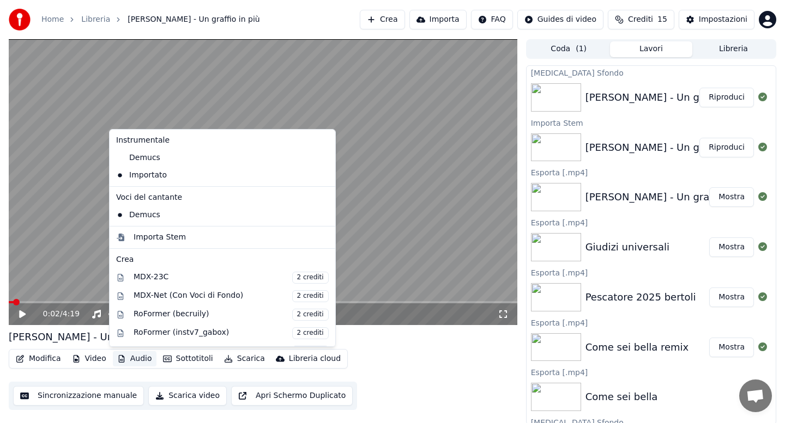
click at [18, 313] on icon at bounding box center [30, 314] width 26 height 9
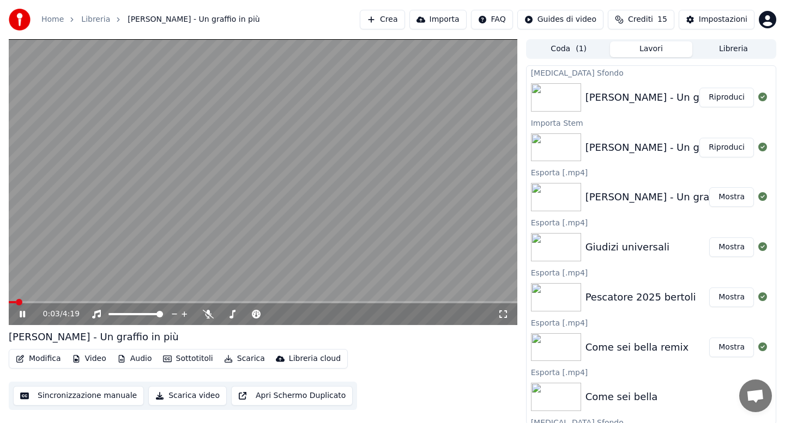
click at [54, 301] on span at bounding box center [263, 302] width 508 height 2
click at [186, 301] on span at bounding box center [263, 302] width 508 height 2
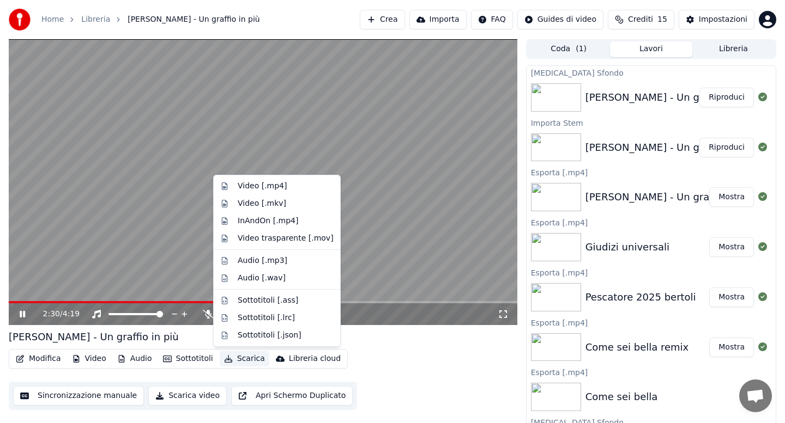
click at [241, 360] on button "Scarica" at bounding box center [245, 359] width 50 height 15
click at [255, 185] on div "Video [.mp4]" at bounding box center [262, 186] width 49 height 11
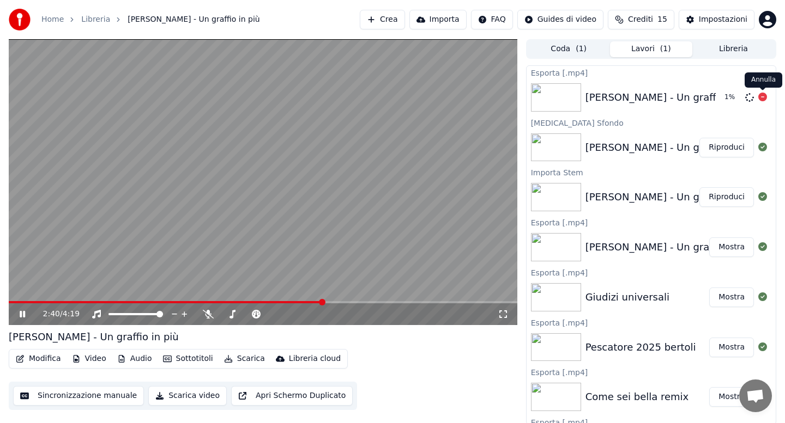
click at [763, 98] on icon at bounding box center [762, 97] width 9 height 9
click at [53, 358] on button "Modifica" at bounding box center [38, 359] width 54 height 15
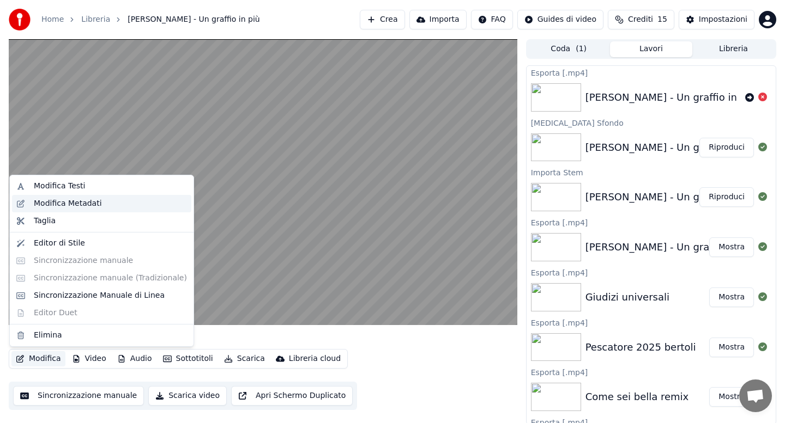
click at [69, 207] on div "Modifica Metadati" at bounding box center [68, 203] width 68 height 11
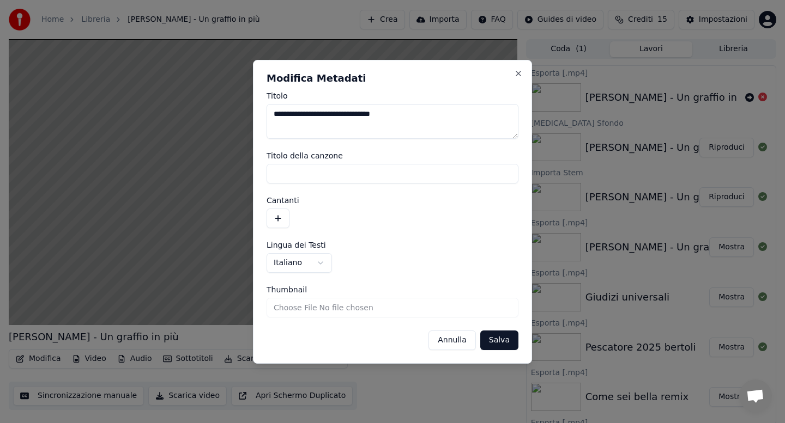
drag, startPoint x: 330, startPoint y: 114, endPoint x: 263, endPoint y: 116, distance: 67.1
click at [263, 116] on div "**********" at bounding box center [392, 212] width 279 height 304
click at [365, 113] on textarea "**********" at bounding box center [392, 121] width 252 height 35
type textarea "**********"
click at [502, 338] on button "Salva" at bounding box center [499, 341] width 38 height 20
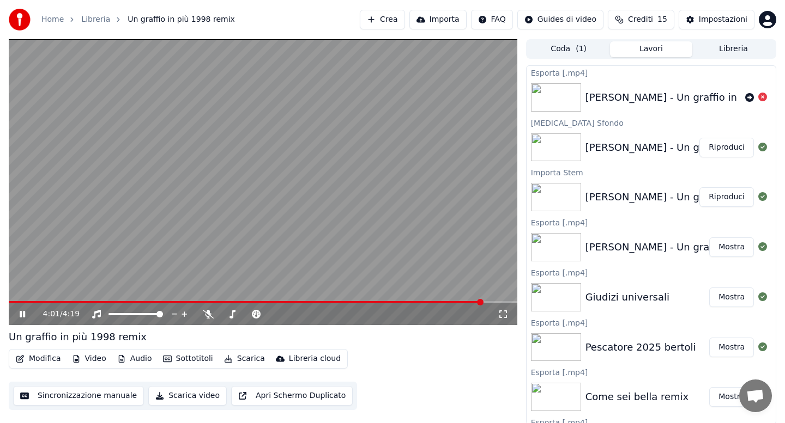
click at [242, 360] on button "Scarica" at bounding box center [245, 359] width 50 height 15
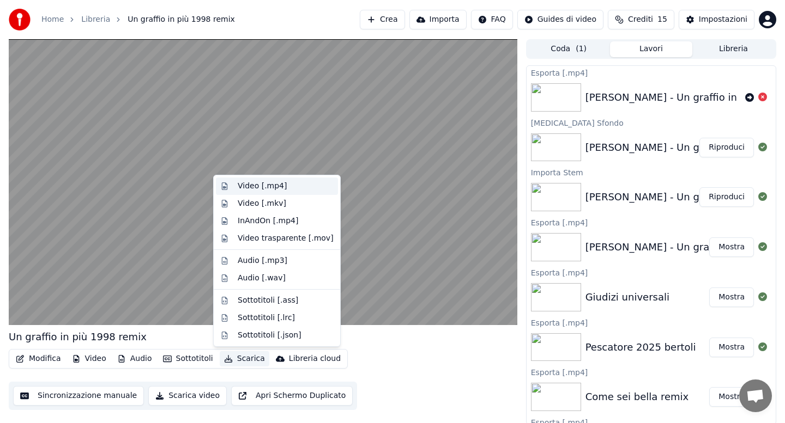
click at [258, 186] on div "Video [.mp4]" at bounding box center [262, 186] width 49 height 11
